Goal: Information Seeking & Learning: Find specific page/section

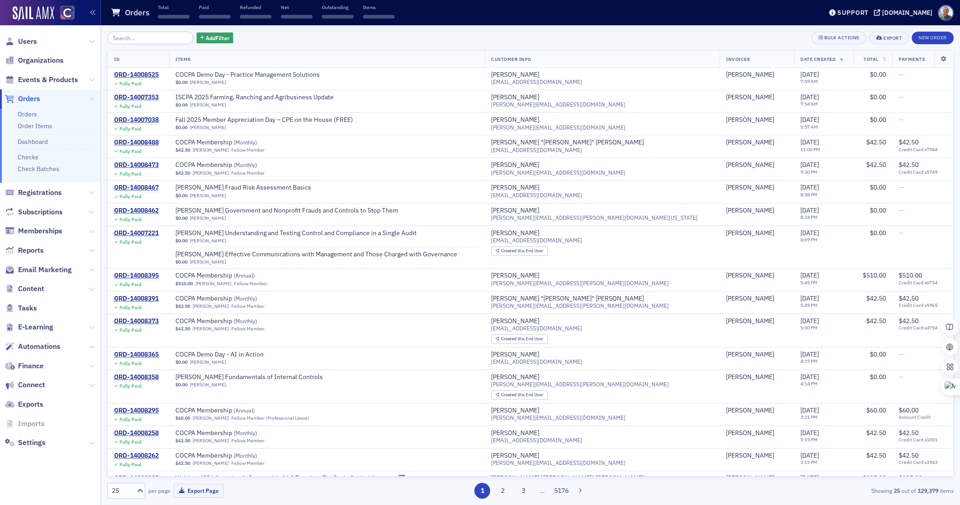
drag, startPoint x: 0, startPoint y: 0, endPoint x: 49, endPoint y: 125, distance: 134.2
click at [49, 125] on link "Order Items" at bounding box center [35, 126] width 35 height 8
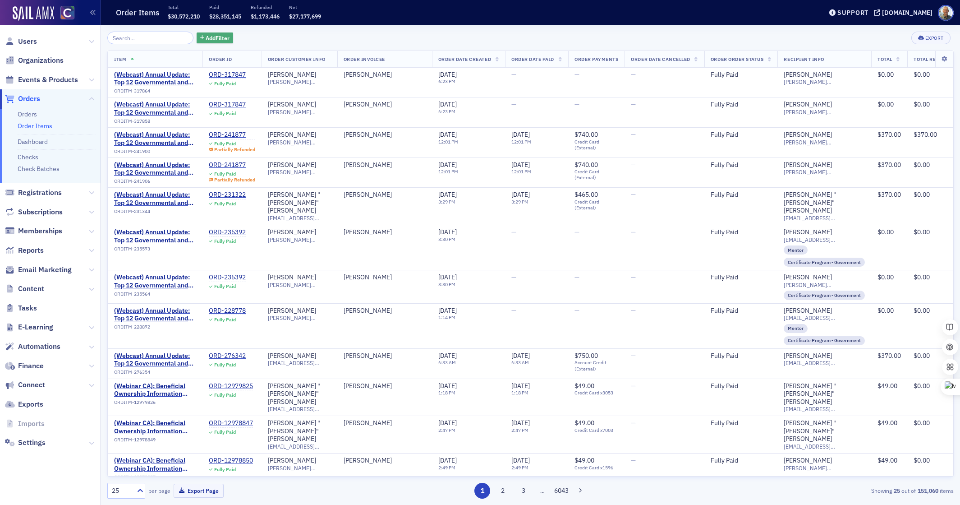
click at [206, 39] on span "Add Filter" at bounding box center [218, 38] width 24 height 8
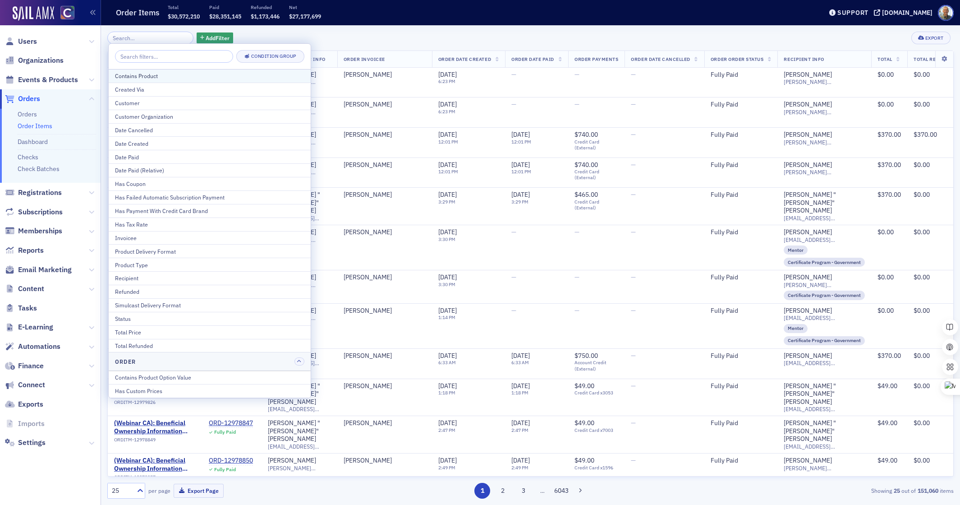
click at [152, 78] on div "Contains Product" at bounding box center [209, 76] width 189 height 8
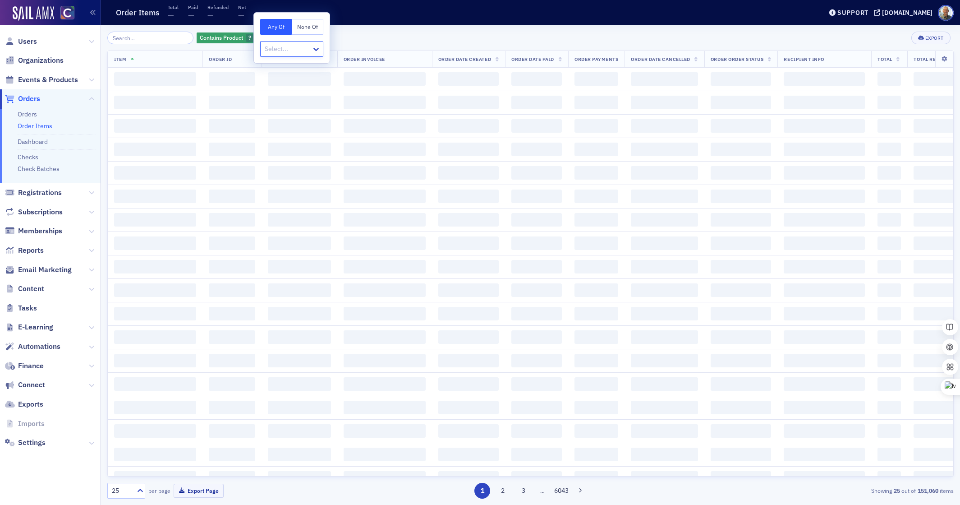
click at [280, 52] on div at bounding box center [287, 48] width 47 height 11
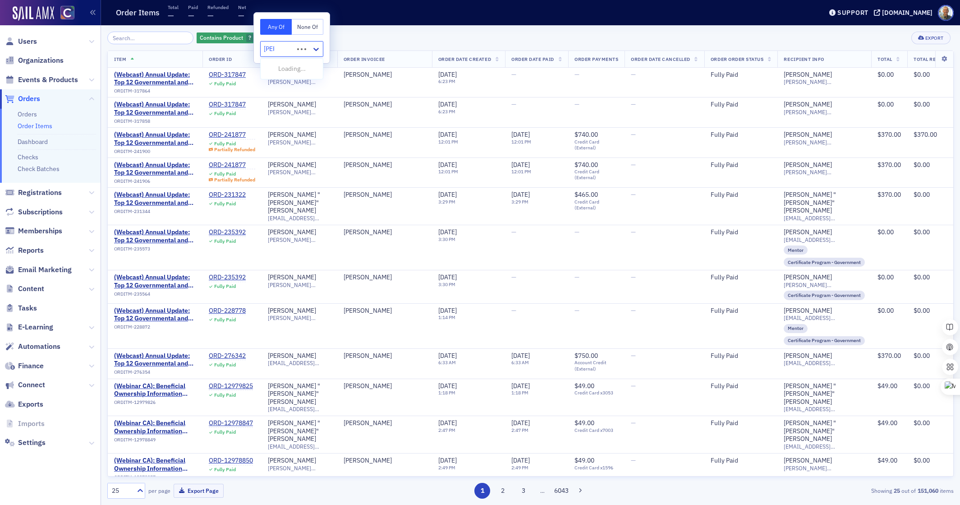
type input "roya"
click at [272, 66] on span "Royalty [Product]" at bounding box center [290, 68] width 48 height 9
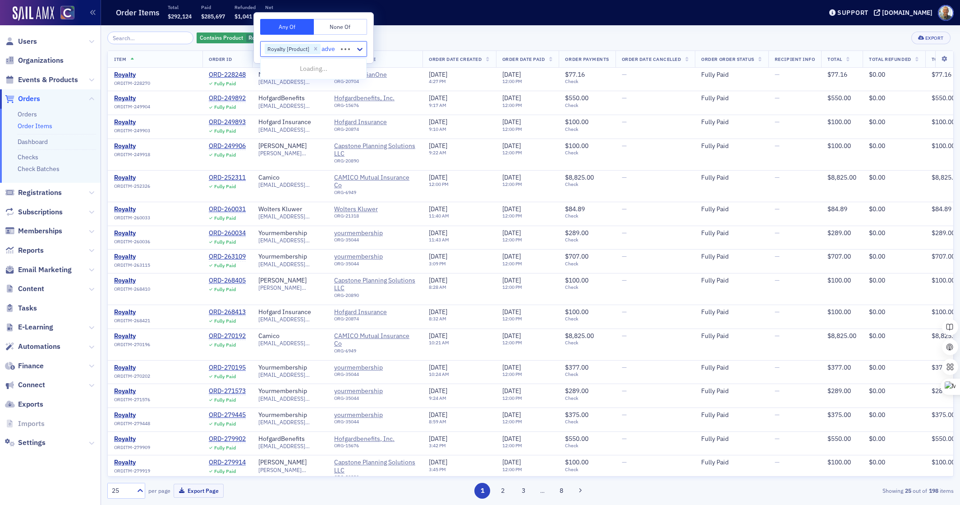
type input "adver"
click at [285, 73] on span "Advertising [Product]" at bounding box center [296, 68] width 60 height 9
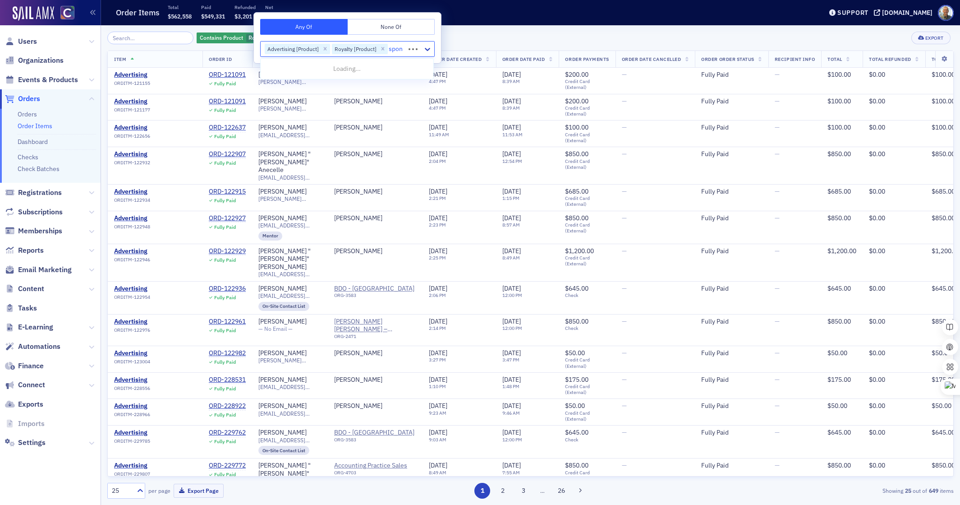
type input "spons"
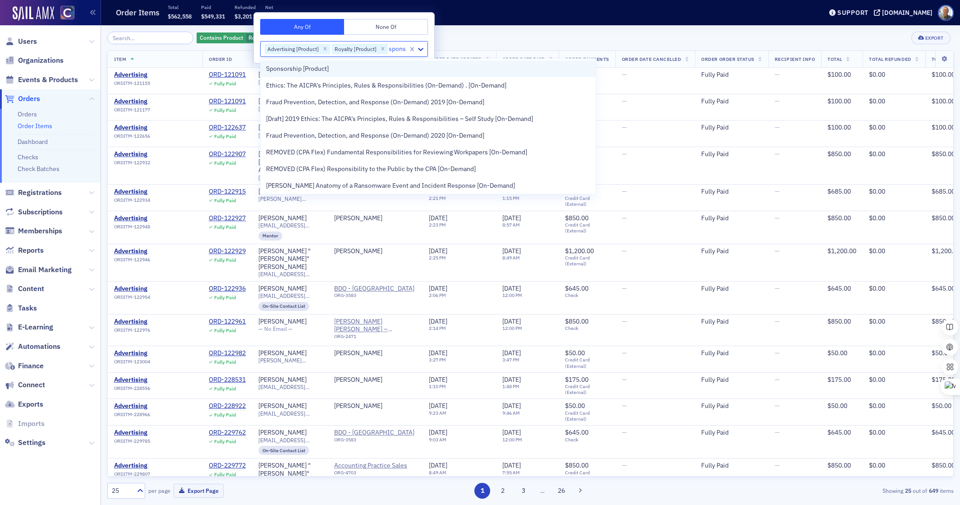
click at [314, 70] on span "Sponsorship [Product]" at bounding box center [297, 68] width 63 height 9
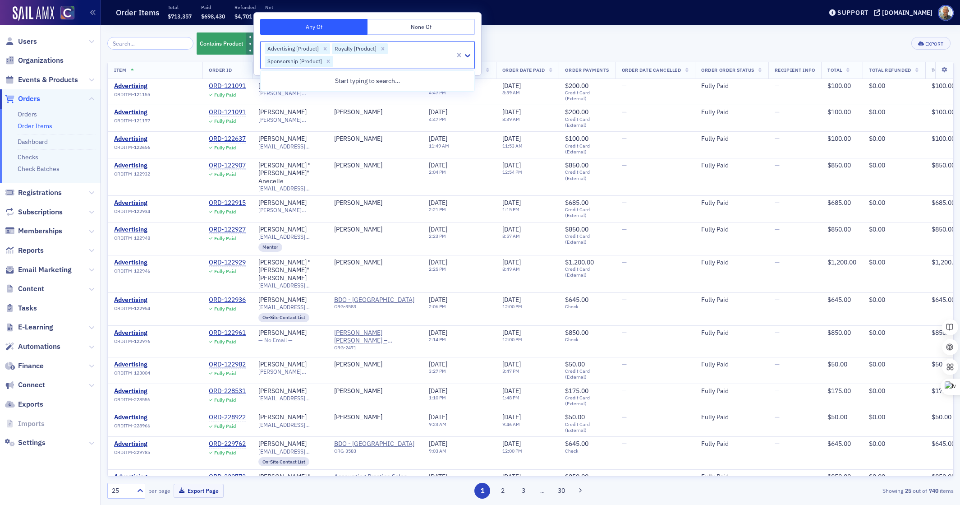
drag, startPoint x: 505, startPoint y: 44, endPoint x: 485, endPoint y: 46, distance: 19.6
click at [505, 44] on div "Contains Product Advertising [Product] Royalty [Product] Sponsorship [Product] …" at bounding box center [530, 44] width 847 height 24
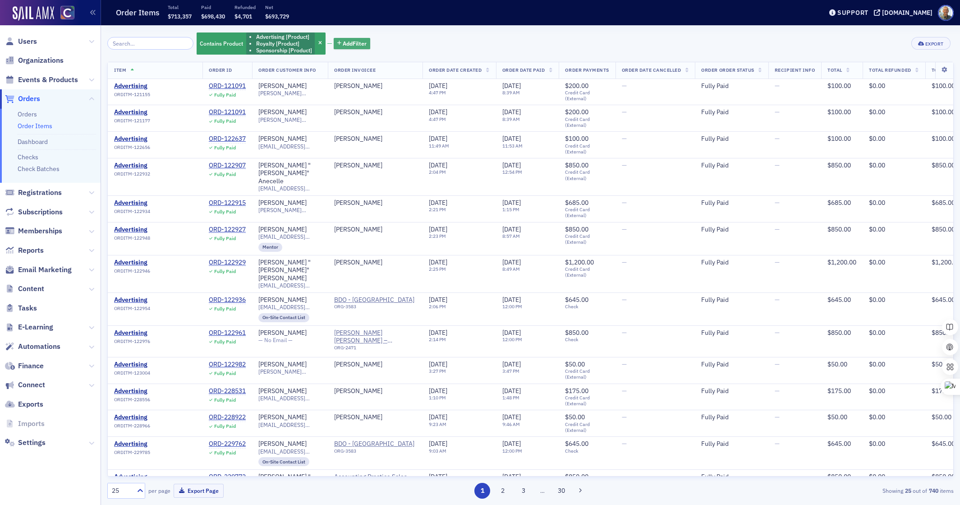
click at [345, 41] on span "Add Filter" at bounding box center [355, 43] width 24 height 8
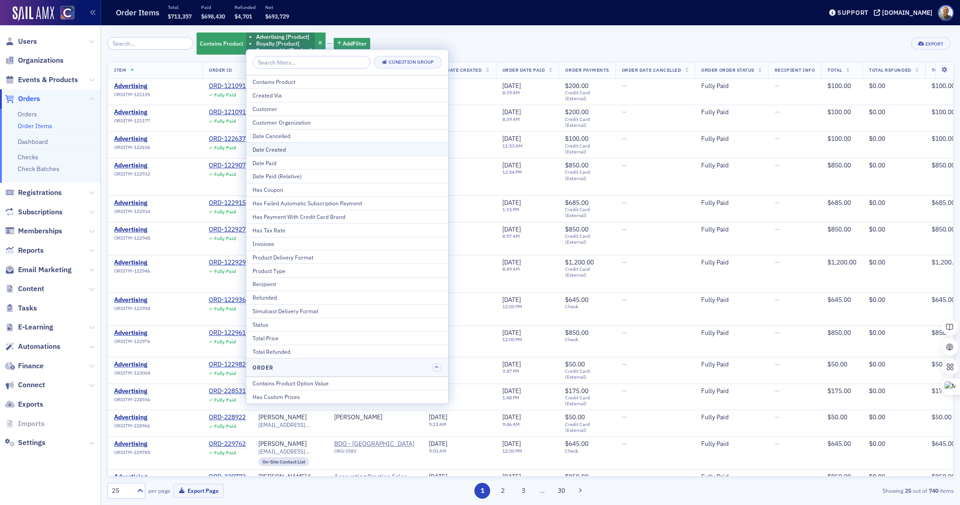
click at [272, 147] on div "Date Created" at bounding box center [347, 149] width 189 height 8
select select "7"
select select "2025"
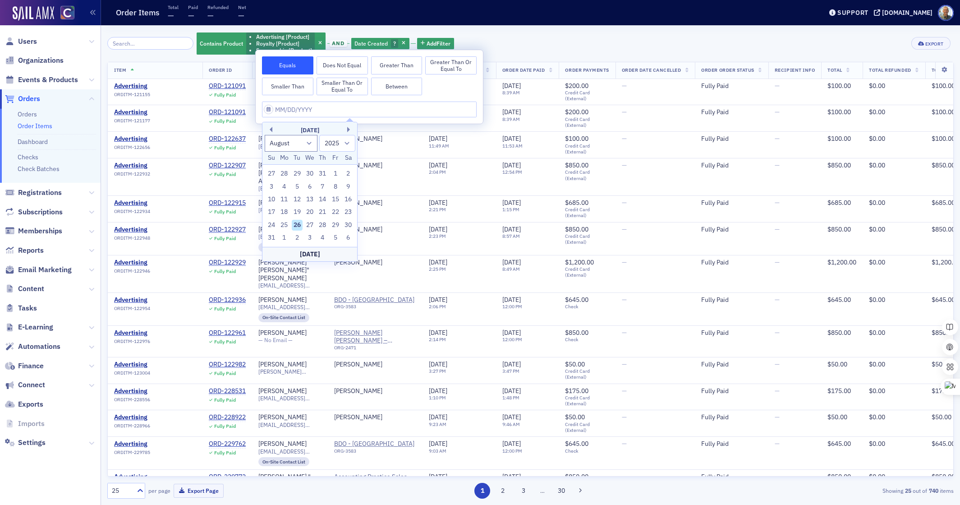
click at [391, 64] on button "Greater Than" at bounding box center [396, 65] width 51 height 18
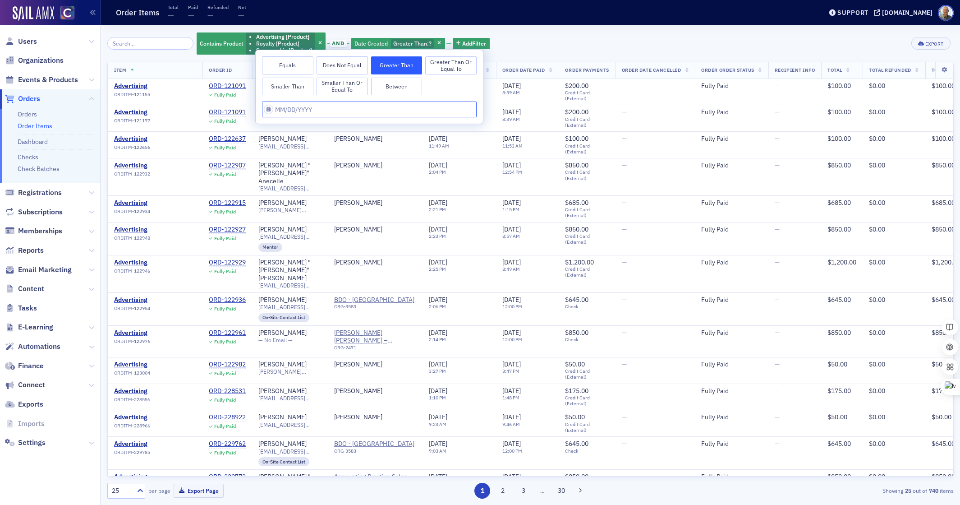
click at [286, 110] on input "text" at bounding box center [369, 109] width 215 height 16
select select "7"
select select "2025"
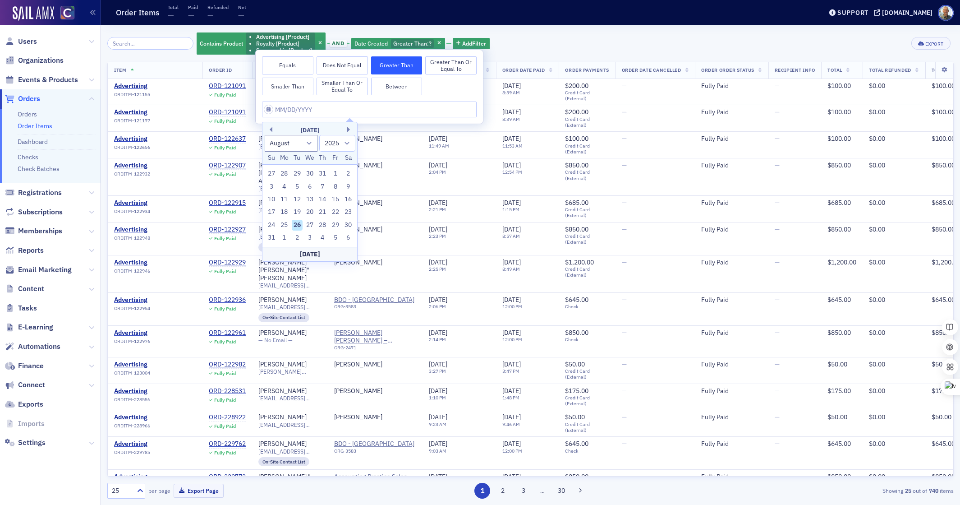
click at [452, 67] on button "Greater Than or Equal To" at bounding box center [450, 65] width 51 height 18
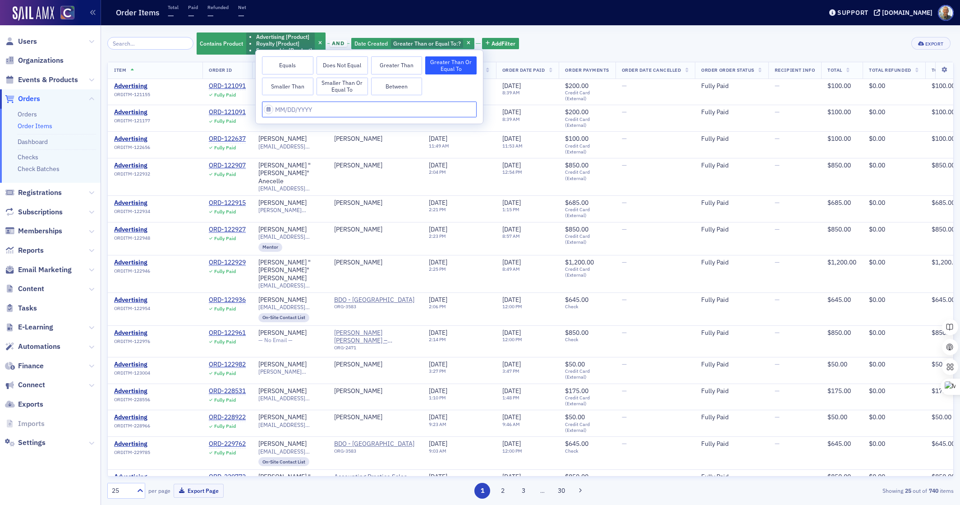
select select "7"
select select "2025"
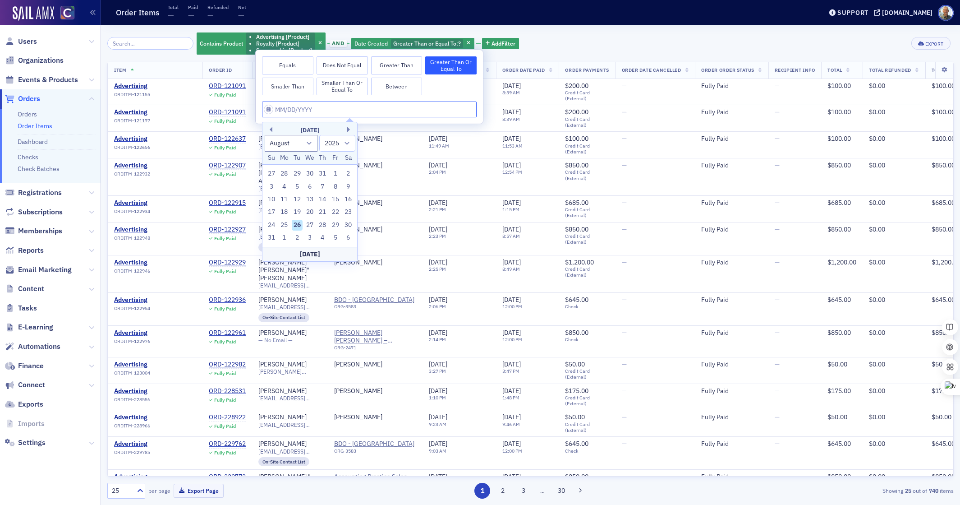
click at [271, 109] on input "text" at bounding box center [369, 109] width 215 height 16
click at [334, 172] on div "1" at bounding box center [335, 173] width 11 height 11
type input "[DATE]"
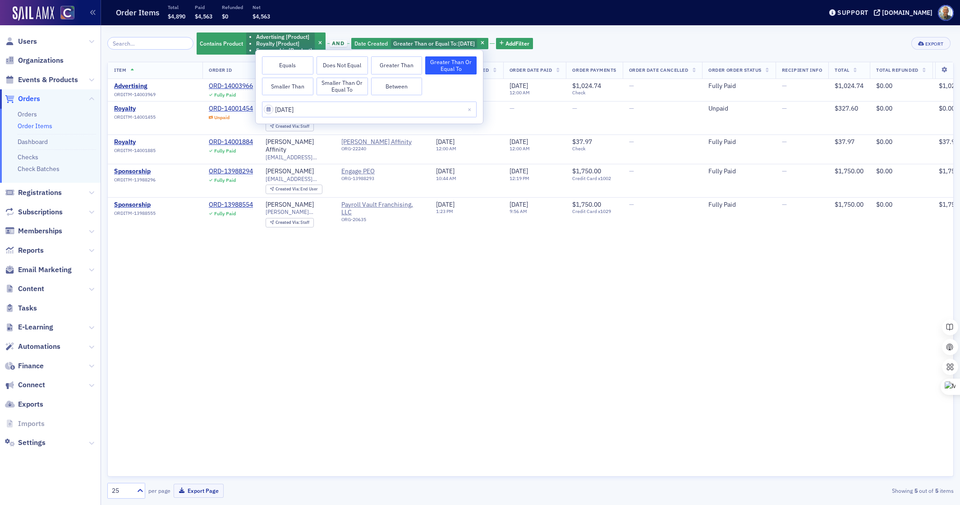
click at [602, 278] on div "Item Order ID Order Customer Info Order Invoicee Order Date Created Order Date …" at bounding box center [530, 269] width 847 height 414
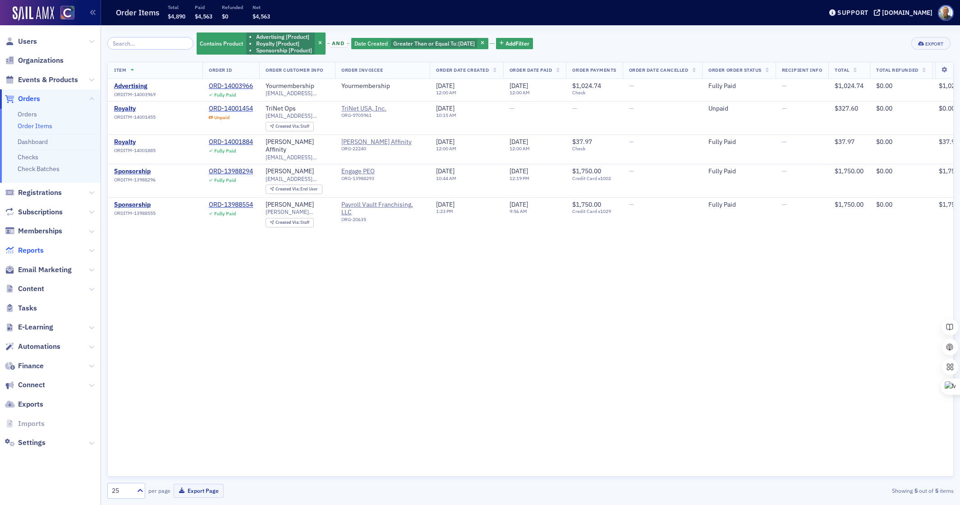
click at [41, 250] on span "Reports" at bounding box center [31, 250] width 26 height 10
